Goal: Information Seeking & Learning: Learn about a topic

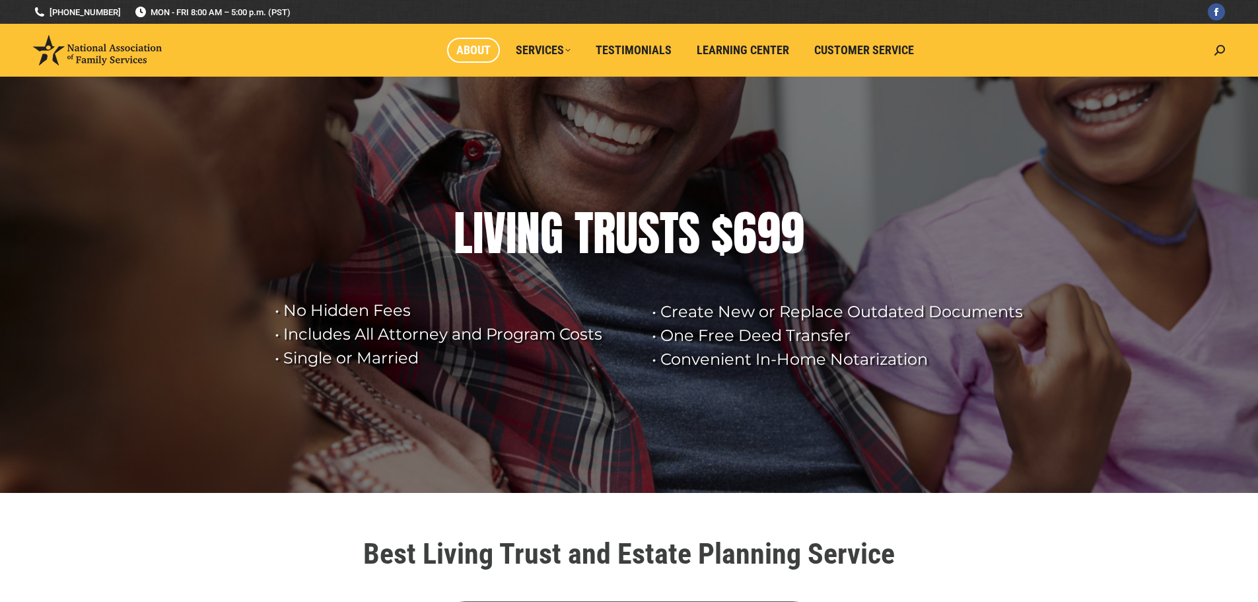
click at [490, 54] on span "About" at bounding box center [473, 50] width 34 height 15
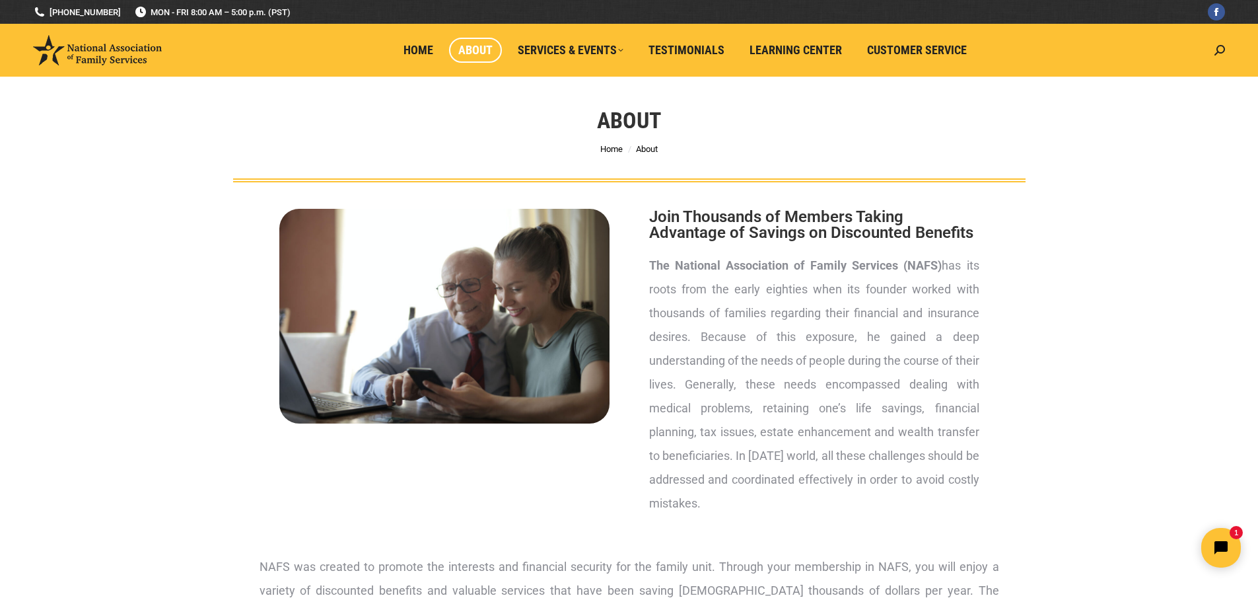
click at [783, 307] on p "The National Association of Family Services (NAFS) has its roots from the early…" at bounding box center [814, 385] width 330 height 262
drag, startPoint x: 719, startPoint y: 272, endPoint x: 863, endPoint y: 270, distance: 143.4
click at [863, 270] on strong "The National Association of Family Services (NAFS)" at bounding box center [795, 265] width 293 height 14
drag, startPoint x: 760, startPoint y: 274, endPoint x: 892, endPoint y: 272, distance: 131.5
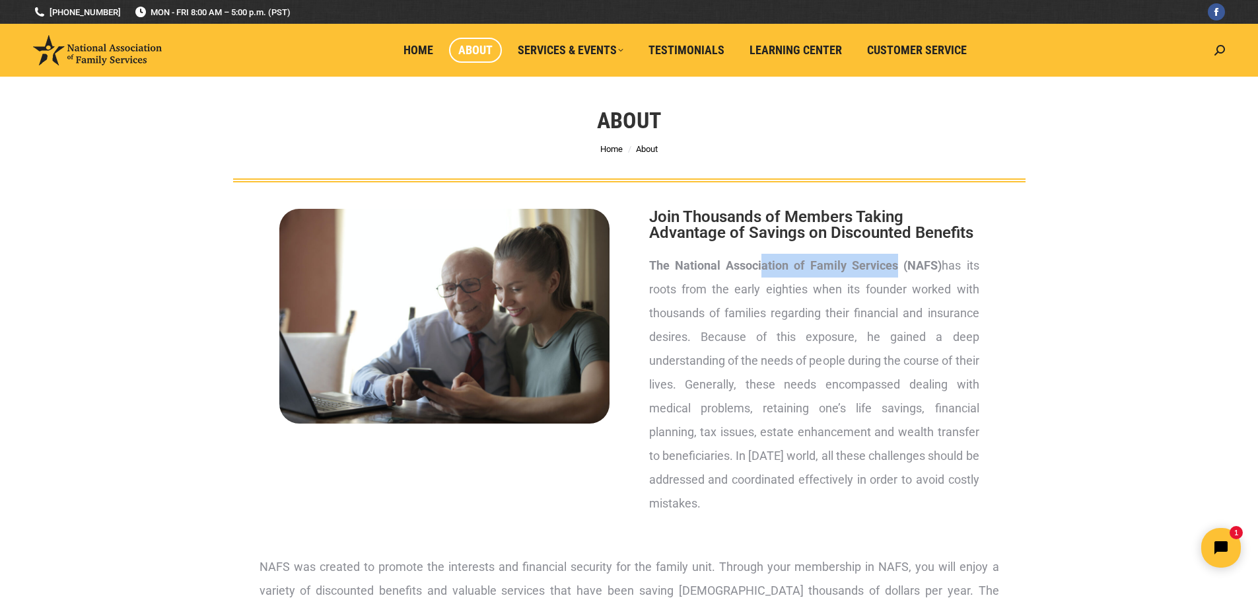
click at [892, 272] on p "The National Association of Family Services (NAFS) has its roots from the early…" at bounding box center [814, 385] width 330 height 262
click at [892, 272] on strong "The National Association of Family Services (NAFS)" at bounding box center [795, 265] width 293 height 14
drag, startPoint x: 720, startPoint y: 290, endPoint x: 930, endPoint y: 297, distance: 210.2
click at [929, 297] on p "The National Association of Family Services (NAFS) has its roots from the early…" at bounding box center [814, 385] width 330 height 262
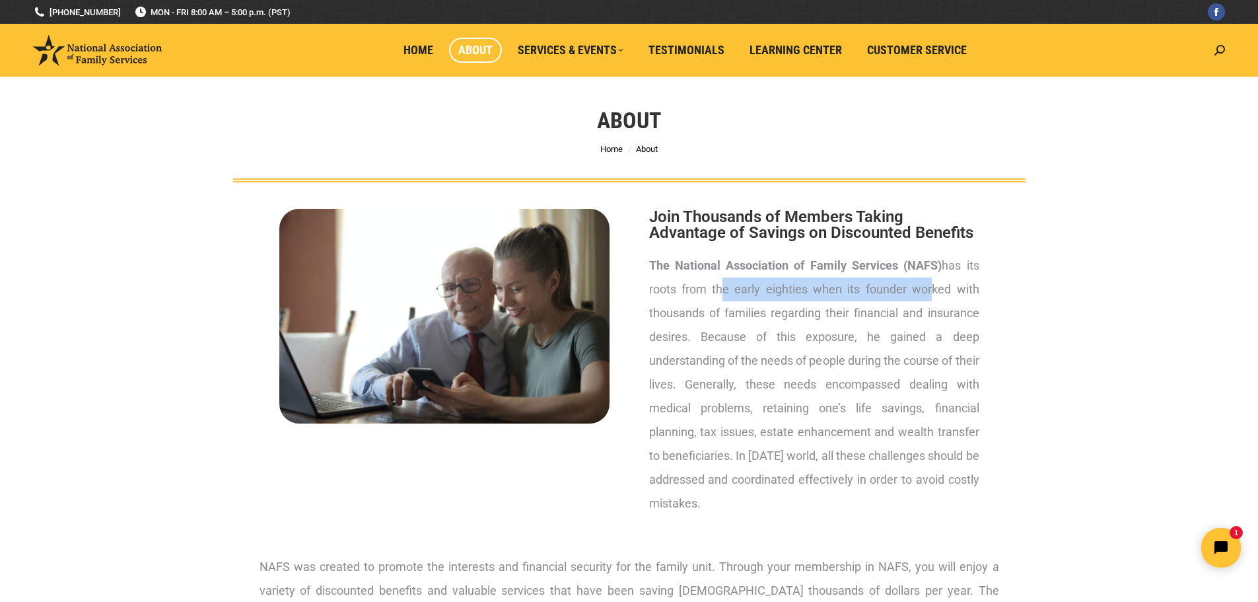
click at [930, 297] on p "The National Association of Family Services (NAFS) has its roots from the early…" at bounding box center [814, 385] width 330 height 262
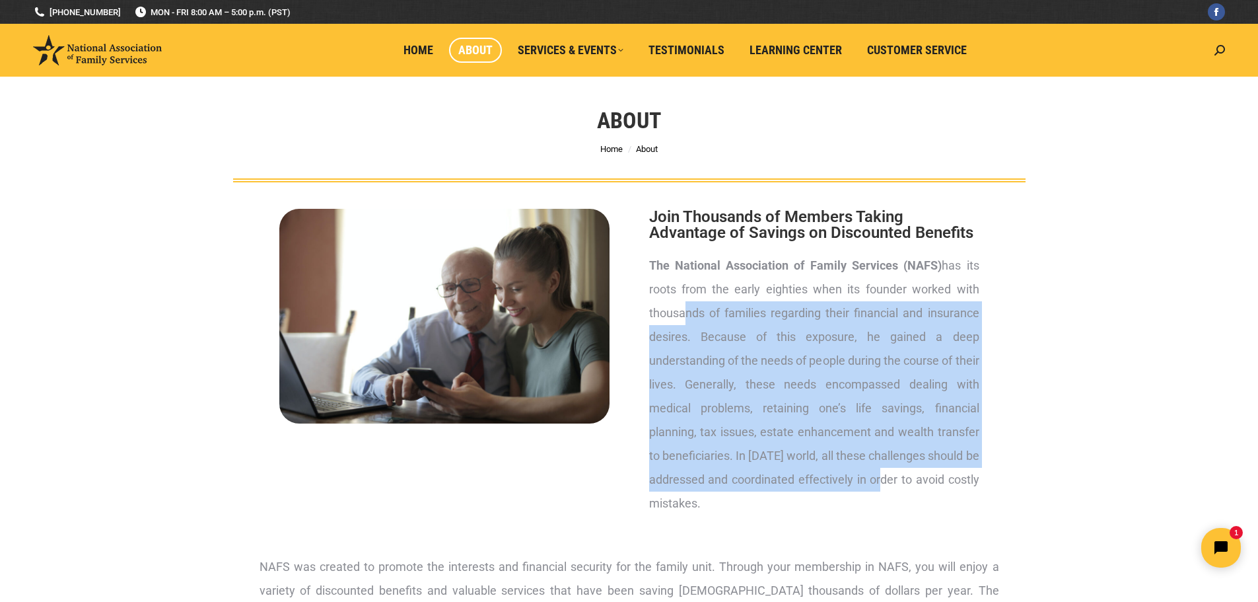
drag, startPoint x: 676, startPoint y: 307, endPoint x: 899, endPoint y: 472, distance: 277.2
click at [899, 472] on p "The National Association of Family Services (NAFS) has its roots from the early…" at bounding box center [814, 385] width 330 height 262
click at [896, 467] on p "The National Association of Family Services (NAFS) has its roots from the early…" at bounding box center [814, 385] width 330 height 262
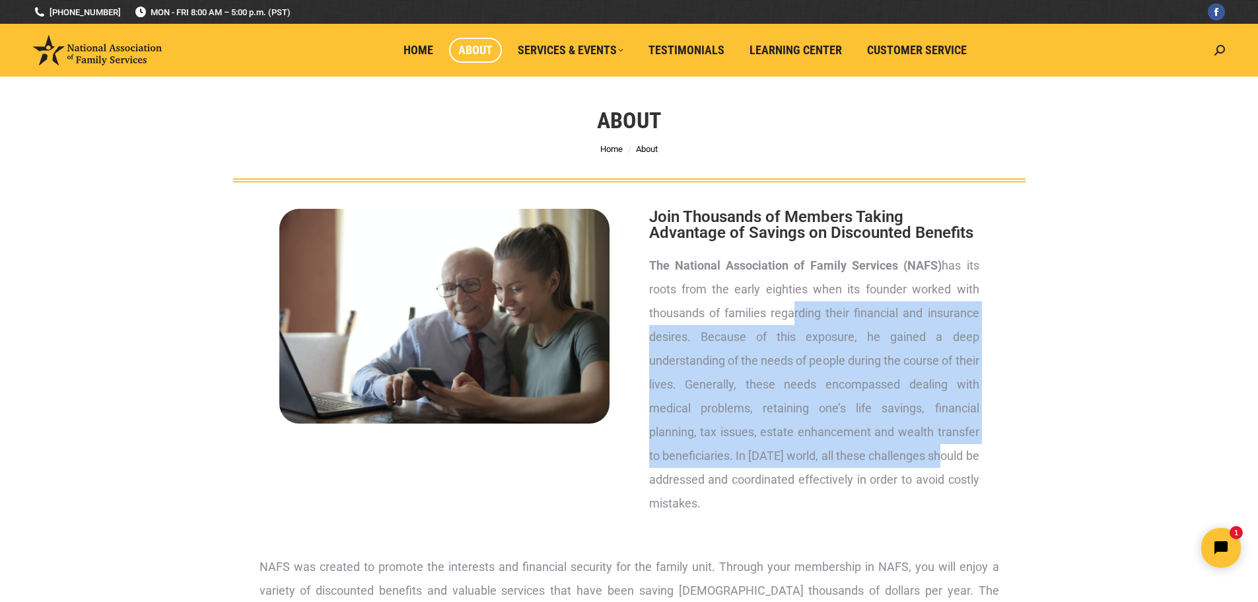
drag, startPoint x: 947, startPoint y: 464, endPoint x: 788, endPoint y: 313, distance: 218.7
click at [788, 315] on p "The National Association of Family Services (NAFS) has its roots from the early…" at bounding box center [814, 385] width 330 height 262
click at [788, 313] on p "The National Association of Family Services (NAFS) has its roots from the early…" at bounding box center [814, 385] width 330 height 262
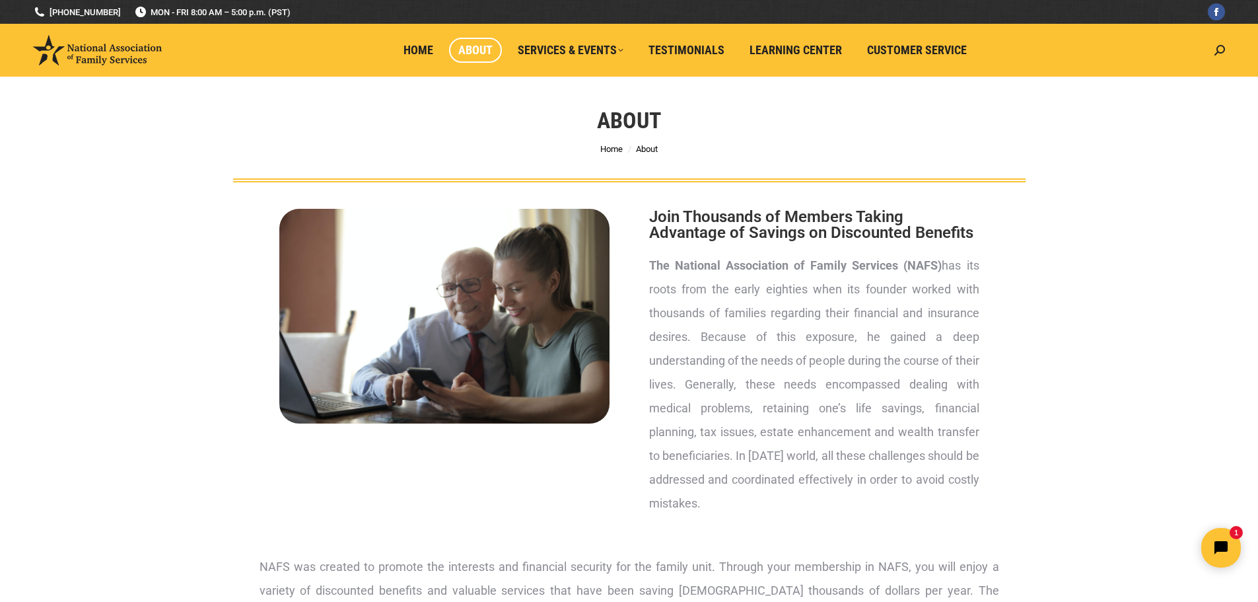
click at [170, 186] on div "Join Thousands of Members Taking Advantage of Savings on Discounted Benefits Th…" at bounding box center [629, 607] width 1258 height 851
